Goal: Task Accomplishment & Management: Use online tool/utility

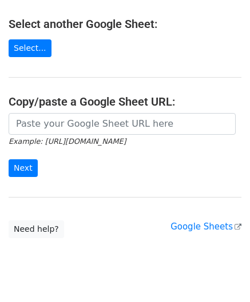
scroll to position [150, 0]
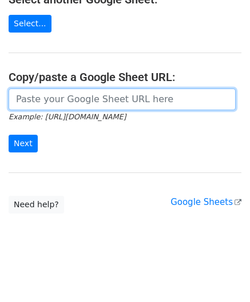
click at [57, 94] on input "url" at bounding box center [122, 100] width 227 height 22
paste input "[URL][DOMAIN_NAME]"
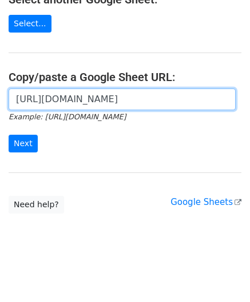
scroll to position [0, 267]
type input "[URL][DOMAIN_NAME]"
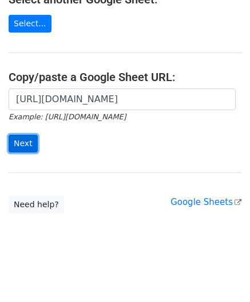
scroll to position [0, 0]
click at [32, 146] on input "Next" at bounding box center [23, 144] width 29 height 18
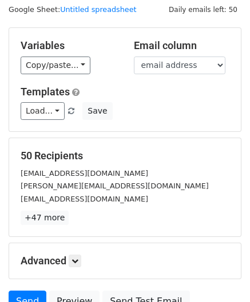
scroll to position [139, 0]
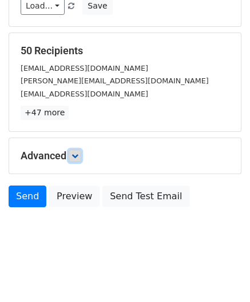
click at [74, 150] on link at bounding box center [75, 156] width 13 height 13
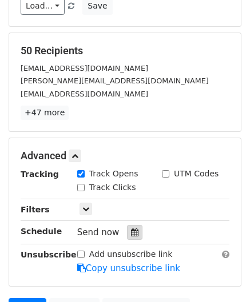
click at [134, 233] on div at bounding box center [134, 232] width 15 height 15
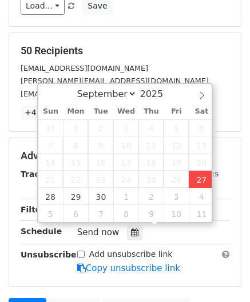
type input "[DATE] 14:39"
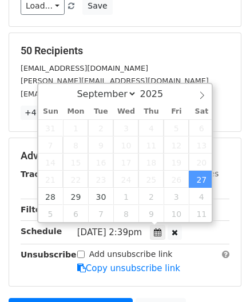
type input "02"
type input "39"
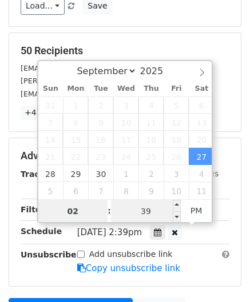
paste input "5"
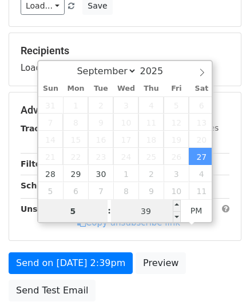
type input "5"
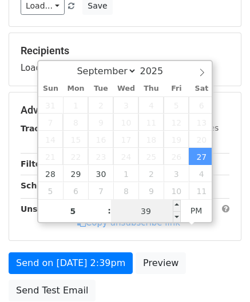
type input "[DATE] 17:39"
type input "05"
click at [157, 213] on input "39" at bounding box center [146, 211] width 70 height 23
type input "00"
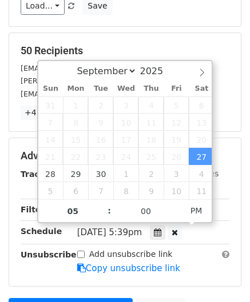
type input "[DATE] 17:00"
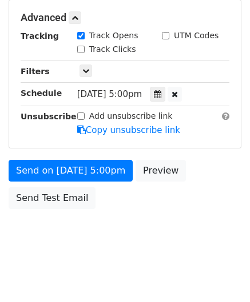
scroll to position [278, 0]
